Goal: Task Accomplishment & Management: Use online tool/utility

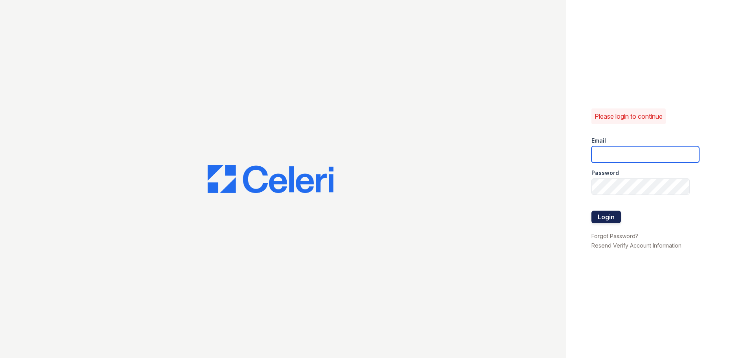
type input "dbrenner@trinity-pm.com"
click at [603, 214] on button "Login" at bounding box center [607, 217] width 30 height 13
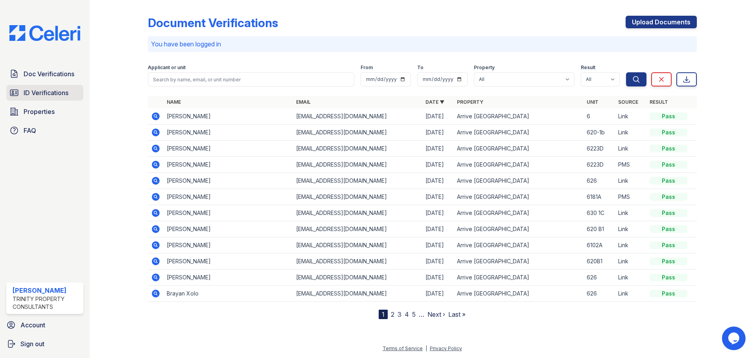
click at [48, 92] on span "ID Verifications" at bounding box center [46, 92] width 45 height 9
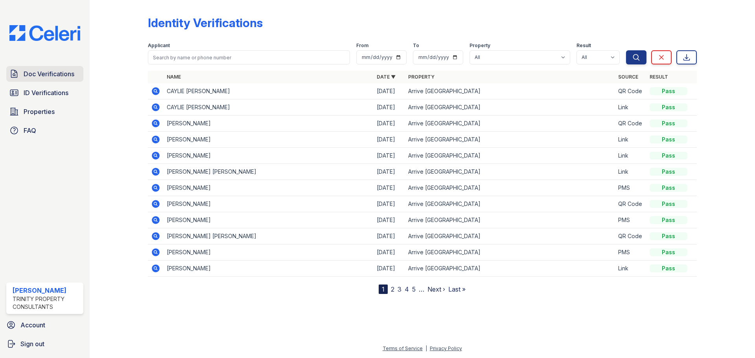
click at [45, 77] on span "Doc Verifications" at bounding box center [49, 73] width 51 height 9
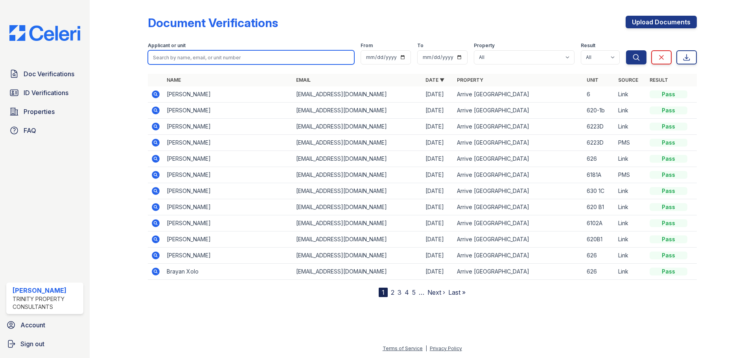
click at [186, 59] on input "search" at bounding box center [251, 57] width 207 height 14
type input "white"
click at [626, 50] on button "Search" at bounding box center [636, 57] width 20 height 14
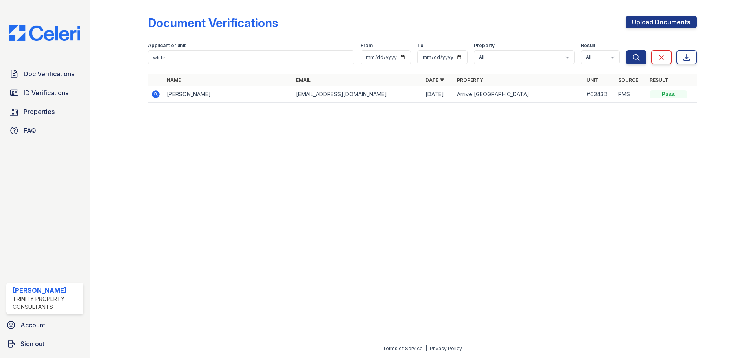
click at [154, 95] on icon at bounding box center [156, 94] width 8 height 8
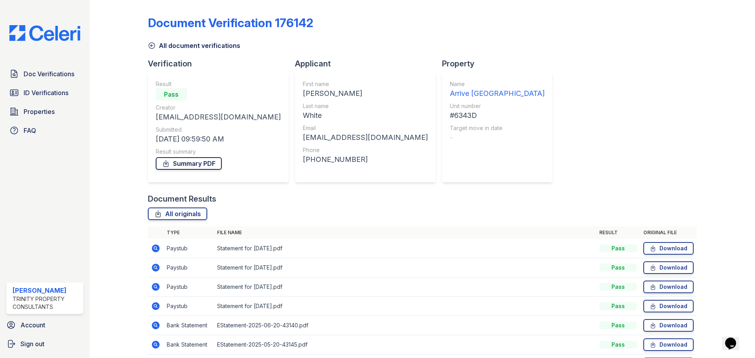
click at [189, 166] on link "Summary PDF" at bounding box center [189, 163] width 66 height 13
click at [31, 116] on span "Properties" at bounding box center [39, 111] width 31 height 9
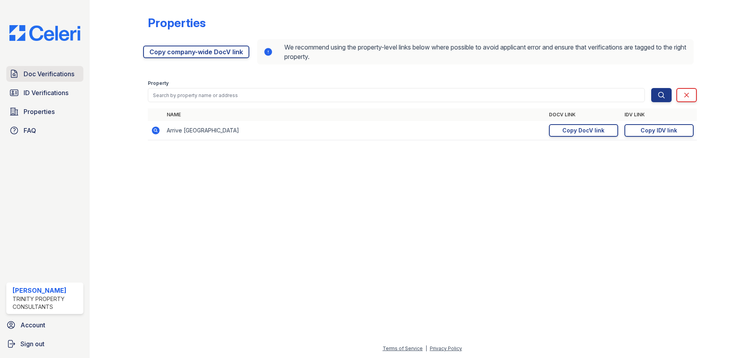
click at [44, 77] on span "Doc Verifications" at bounding box center [49, 73] width 51 height 9
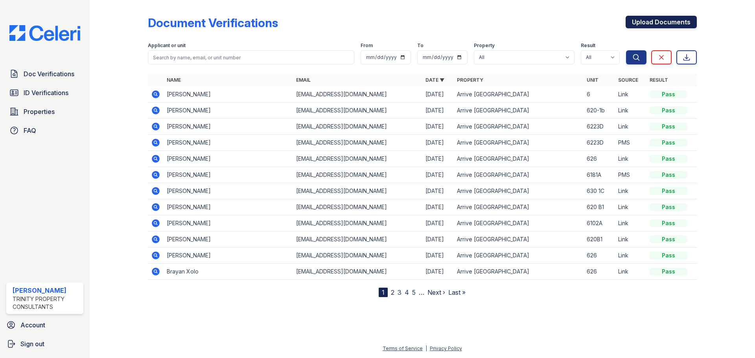
click at [642, 21] on link "Upload Documents" at bounding box center [661, 22] width 71 height 13
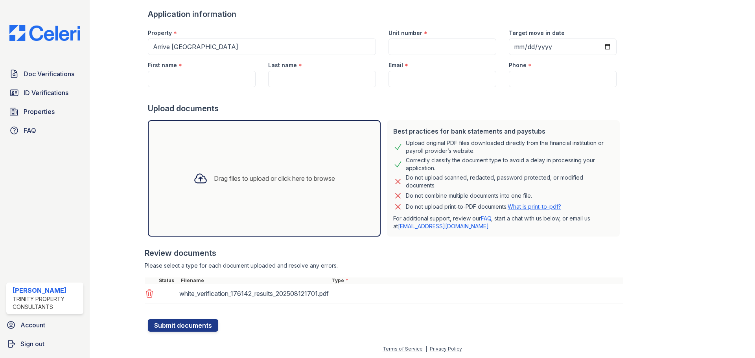
scroll to position [50, 0]
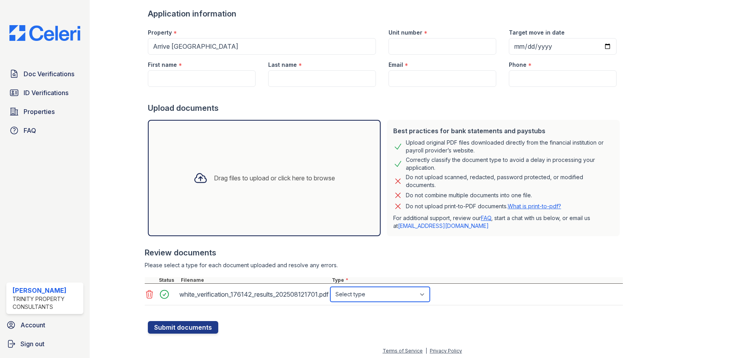
click at [383, 294] on select "Select type Paystub Bank Statement Offer Letter Tax Documents Benefit Award Let…" at bounding box center [381, 294] width 100 height 15
click at [487, 257] on div "Review documents" at bounding box center [384, 252] width 478 height 11
